Goal: Find contact information: Find contact information

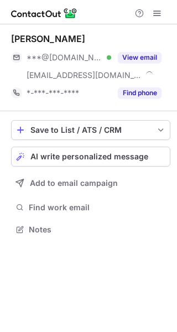
scroll to position [222, 177]
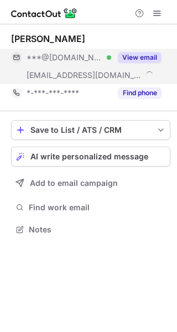
click at [138, 55] on button "View email" at bounding box center [140, 57] width 44 height 11
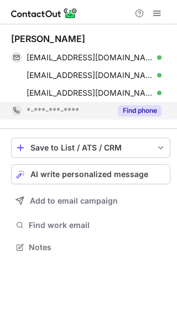
click at [133, 108] on button "Find phone" at bounding box center [140, 110] width 44 height 11
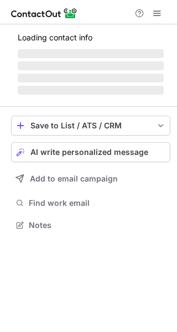
scroll to position [222, 177]
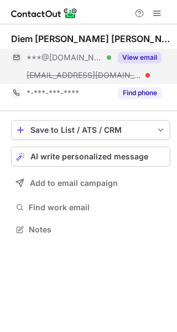
click at [134, 54] on button "View email" at bounding box center [140, 57] width 44 height 11
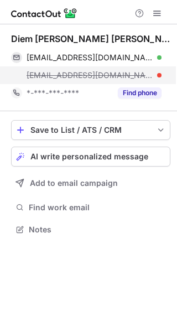
click at [108, 75] on span "diem@amorepacific.com" at bounding box center [90, 75] width 127 height 10
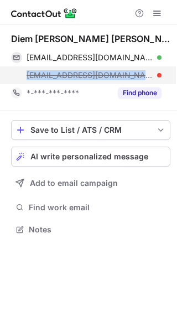
click at [108, 75] on span "diem@amorepacific.com" at bounding box center [90, 75] width 127 height 10
copy span "diem@amorepacific.com"
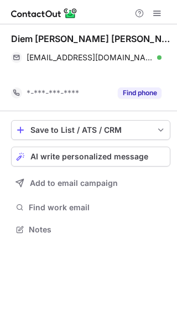
scroll to position [204, 177]
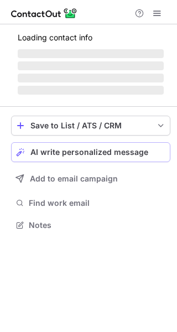
scroll to position [224, 177]
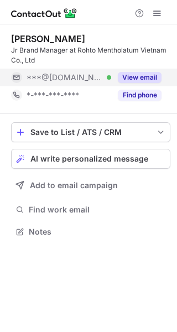
click at [131, 75] on button "View email" at bounding box center [140, 77] width 44 height 11
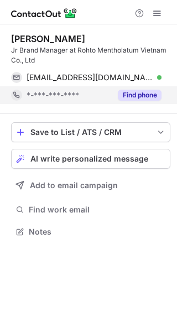
click at [138, 91] on button "Find phone" at bounding box center [140, 95] width 44 height 11
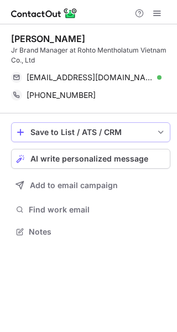
scroll to position [224, 177]
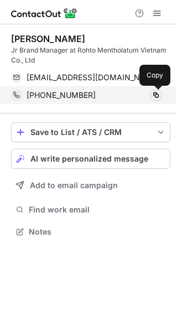
drag, startPoint x: 156, startPoint y: 96, endPoint x: 146, endPoint y: 141, distance: 46.6
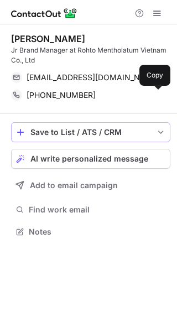
click at [157, 96] on span at bounding box center [156, 95] width 9 height 9
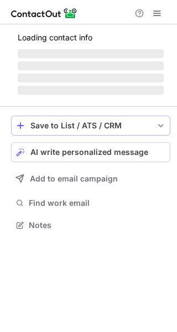
scroll to position [242, 177]
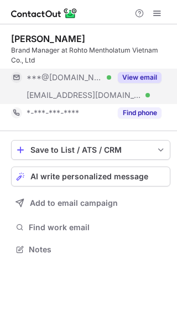
click at [143, 80] on button "View email" at bounding box center [140, 77] width 44 height 11
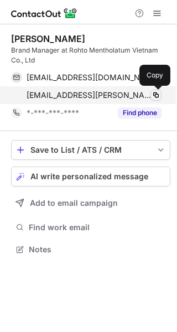
click at [154, 94] on span at bounding box center [156, 95] width 9 height 9
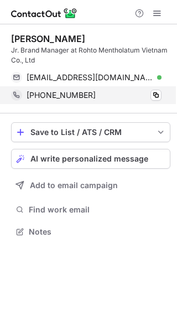
scroll to position [224, 177]
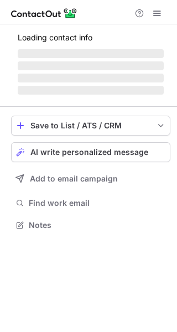
scroll to position [214, 177]
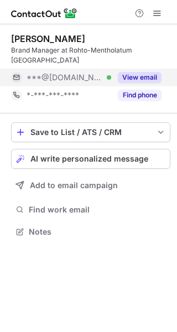
click at [135, 72] on button "View email" at bounding box center [140, 77] width 44 height 11
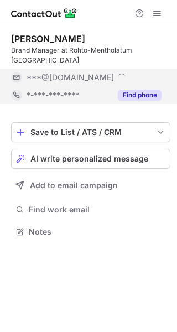
click at [138, 90] on button "Find phone" at bounding box center [140, 95] width 44 height 11
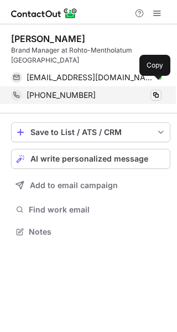
click at [156, 91] on span at bounding box center [156, 95] width 9 height 9
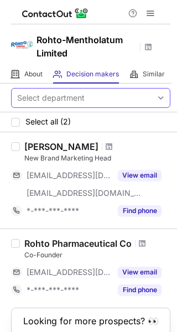
click at [157, 94] on span at bounding box center [161, 98] width 9 height 9
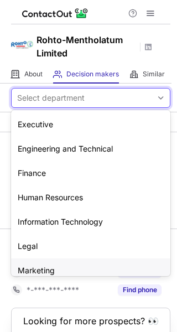
click at [60, 265] on div "Marketing" at bounding box center [90, 270] width 159 height 24
